Goal: Information Seeking & Learning: Learn about a topic

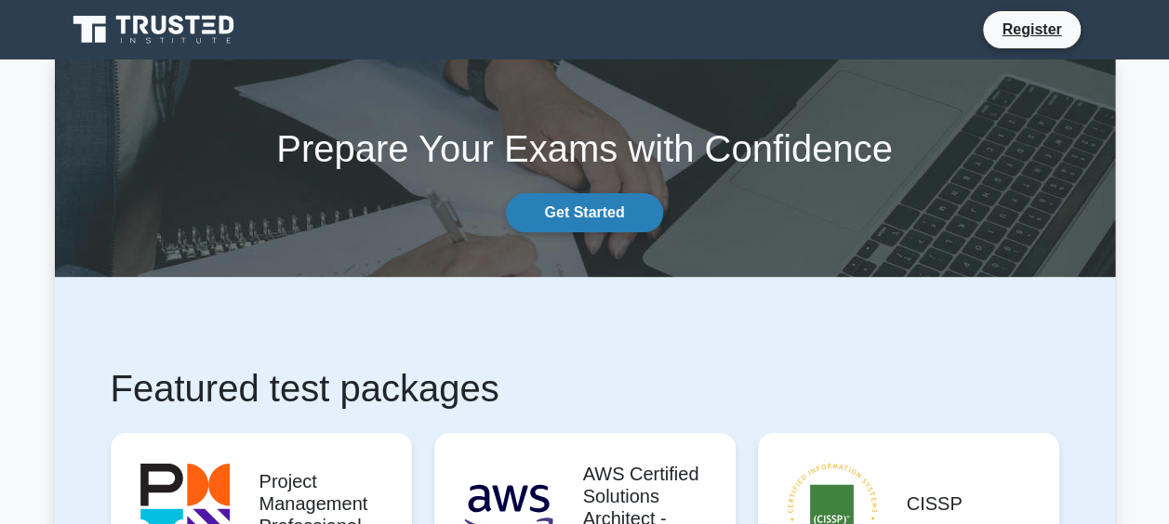
click at [591, 218] on link "Get Started" at bounding box center [584, 212] width 156 height 39
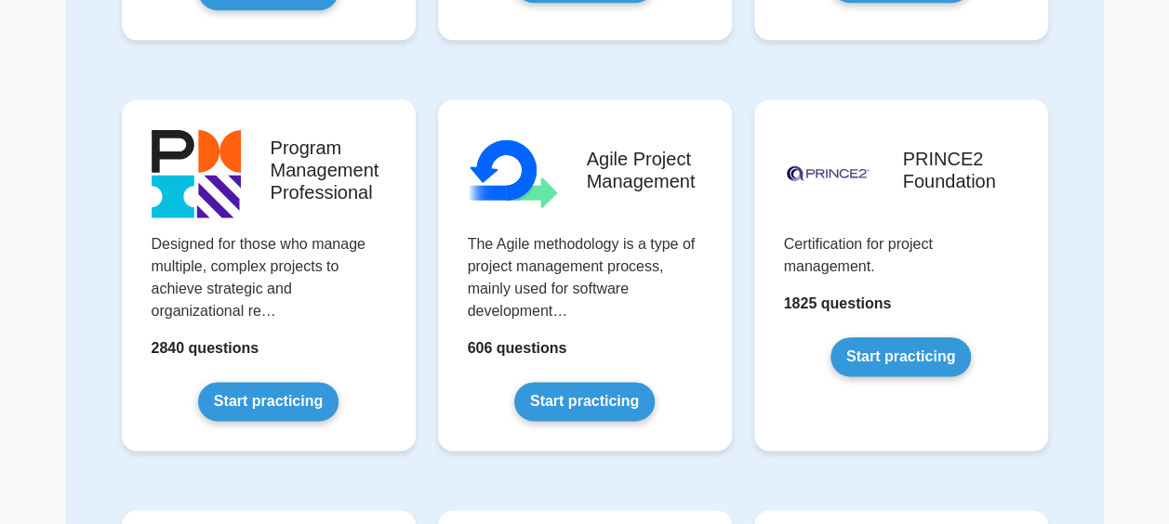
scroll to position [966, 0]
